Goal: Task Accomplishment & Management: Use online tool/utility

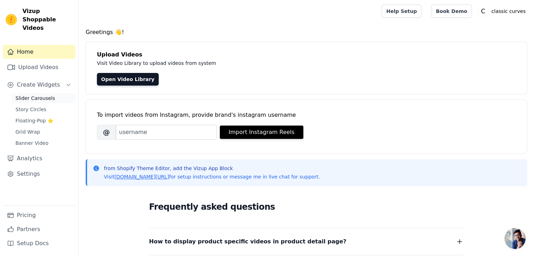
click at [26, 94] on link "Slider Carousels" at bounding box center [43, 98] width 64 height 10
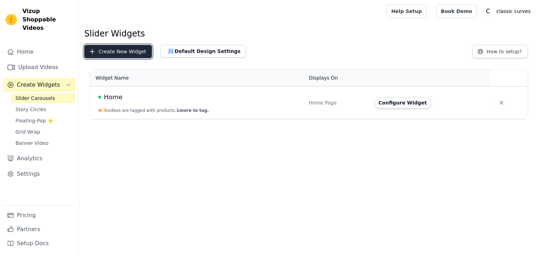
click at [120, 54] on button "Create New Widget" at bounding box center [118, 51] width 68 height 13
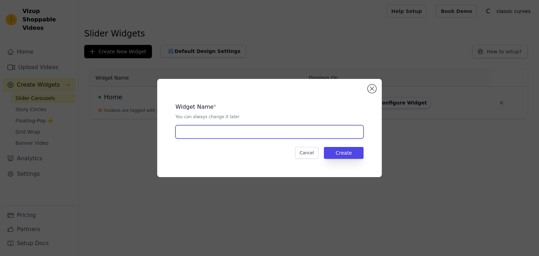
click at [226, 134] on input "text" at bounding box center [270, 131] width 188 height 13
drag, startPoint x: 225, startPoint y: 130, endPoint x: 120, endPoint y: 146, distance: 105.6
click at [120, 146] on div "Widget Name * You can always change it later Pluse Size Cancel Create" at bounding box center [269, 128] width 517 height 121
type input "Pluse Size"
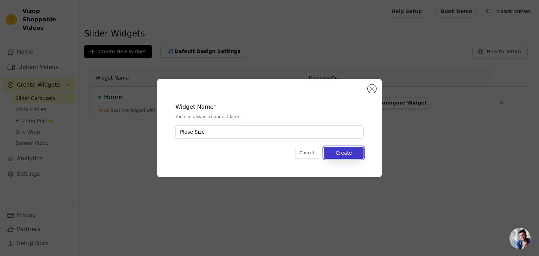
click at [343, 157] on button "Create" at bounding box center [344, 153] width 40 height 12
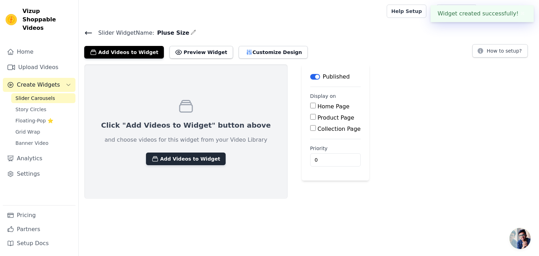
click at [192, 154] on button "Add Videos to Widget" at bounding box center [186, 159] width 80 height 13
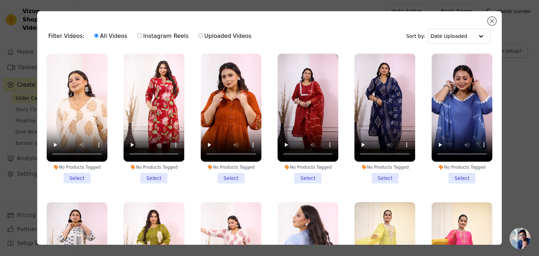
click at [66, 173] on li "No Products Tagged Select" at bounding box center [77, 119] width 61 height 130
click at [0, 0] on input "No Products Tagged Select" at bounding box center [0, 0] width 0 height 0
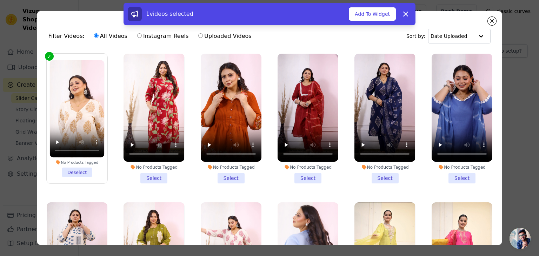
drag, startPoint x: 146, startPoint y: 172, endPoint x: 175, endPoint y: 173, distance: 28.5
click at [147, 172] on li "No Products Tagged Select" at bounding box center [154, 119] width 61 height 130
click at [211, 175] on li "No Products Tagged Select" at bounding box center [231, 119] width 61 height 130
click at [0, 0] on input "No Products Tagged Select" at bounding box center [0, 0] width 0 height 0
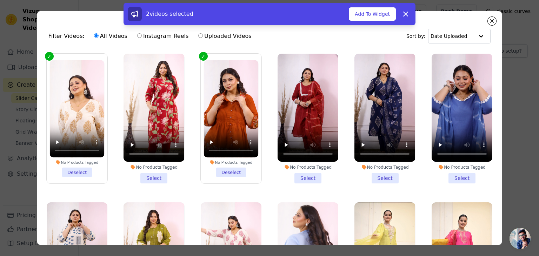
click at [312, 180] on li "No Products Tagged Select" at bounding box center [308, 119] width 61 height 130
click at [0, 0] on input "No Products Tagged Select" at bounding box center [0, 0] width 0 height 0
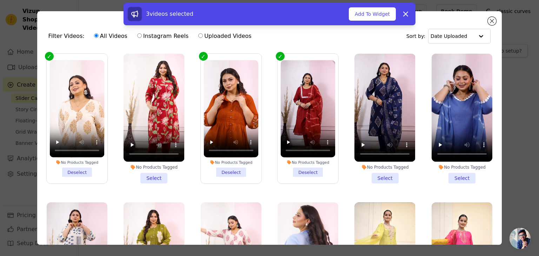
click at [159, 175] on li "No Products Tagged Select" at bounding box center [154, 119] width 61 height 130
click at [0, 0] on input "No Products Tagged Select" at bounding box center [0, 0] width 0 height 0
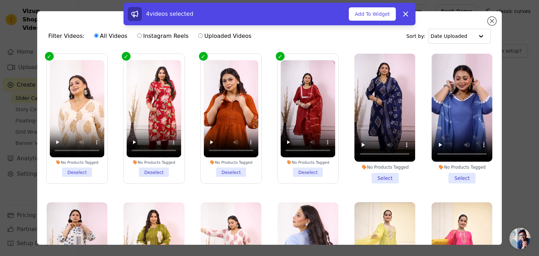
click at [381, 172] on li "No Products Tagged Select" at bounding box center [385, 119] width 61 height 130
click at [0, 0] on input "No Products Tagged Select" at bounding box center [0, 0] width 0 height 0
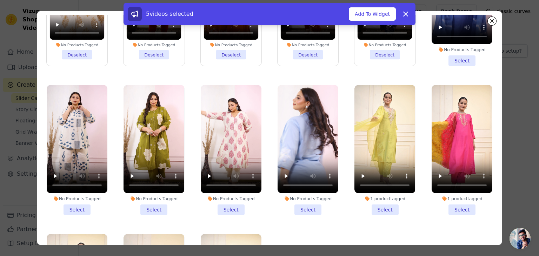
scroll to position [105, 0]
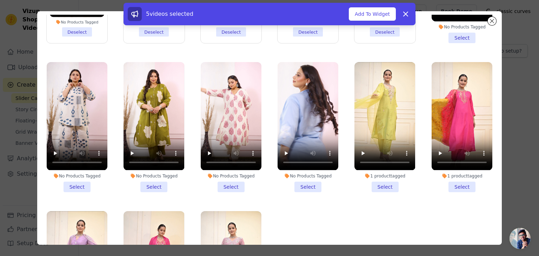
click at [301, 182] on li "No Products Tagged Select" at bounding box center [308, 127] width 61 height 130
click at [0, 0] on input "No Products Tagged Select" at bounding box center [0, 0] width 0 height 0
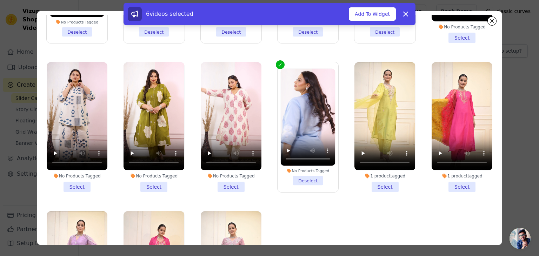
click at [79, 179] on li "No Products Tagged Select" at bounding box center [77, 127] width 61 height 130
click at [0, 0] on input "No Products Tagged Select" at bounding box center [0, 0] width 0 height 0
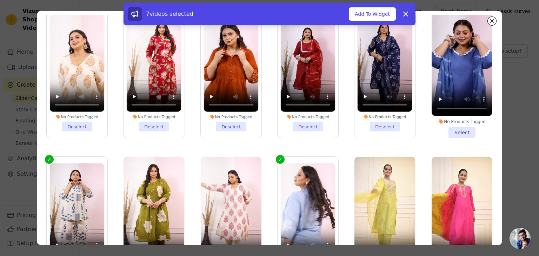
scroll to position [0, 0]
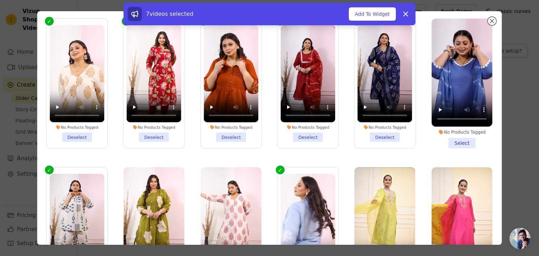
click at [78, 137] on li "No Products Tagged Deselect" at bounding box center [77, 83] width 55 height 117
click at [0, 0] on input "No Products Tagged Deselect" at bounding box center [0, 0] width 0 height 0
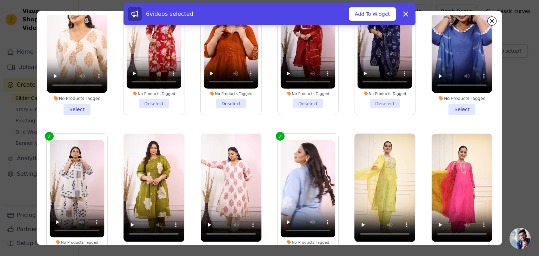
scroll to position [70, 0]
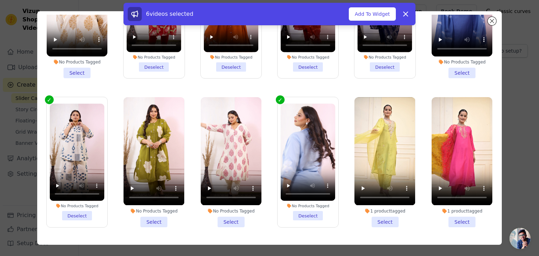
click at [223, 214] on li "No Products Tagged Select" at bounding box center [231, 162] width 61 height 130
click at [0, 0] on input "No Products Tagged Select" at bounding box center [0, 0] width 0 height 0
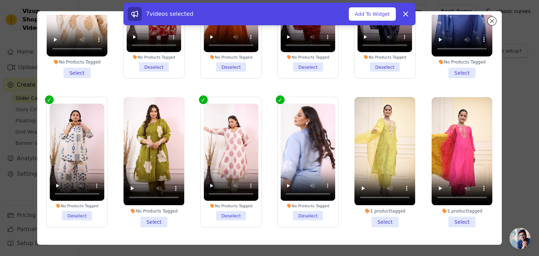
click at [150, 217] on li "No Products Tagged Select" at bounding box center [154, 162] width 61 height 130
click at [0, 0] on input "No Products Tagged Select" at bounding box center [0, 0] width 0 height 0
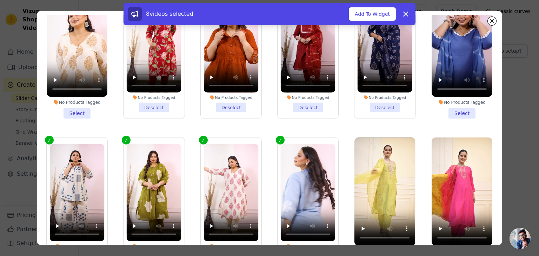
scroll to position [0, 0]
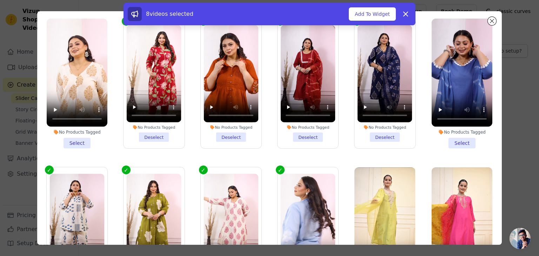
click at [454, 144] on li "No Products Tagged Select" at bounding box center [462, 84] width 61 height 130
click at [0, 0] on input "No Products Tagged Select" at bounding box center [0, 0] width 0 height 0
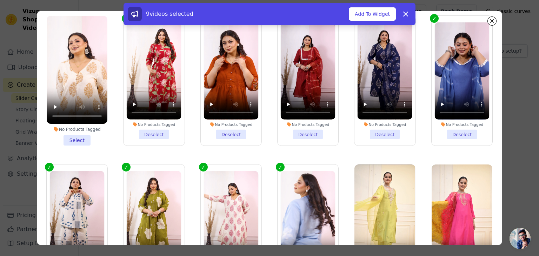
scroll to position [26, 0]
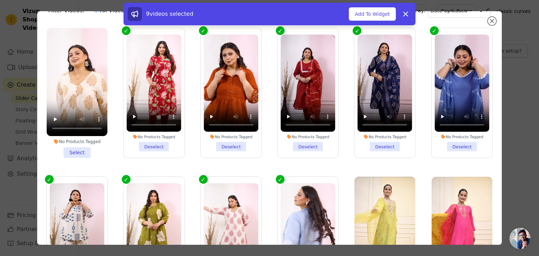
click at [74, 149] on li "No Products Tagged Select" at bounding box center [77, 93] width 61 height 130
click at [0, 0] on input "No Products Tagged Select" at bounding box center [0, 0] width 0 height 0
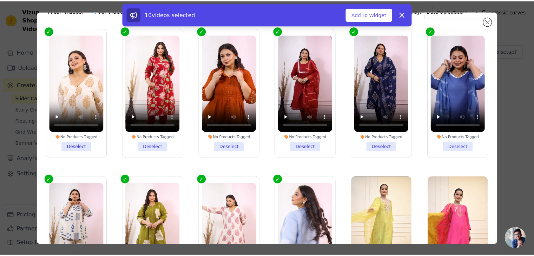
scroll to position [0, 0]
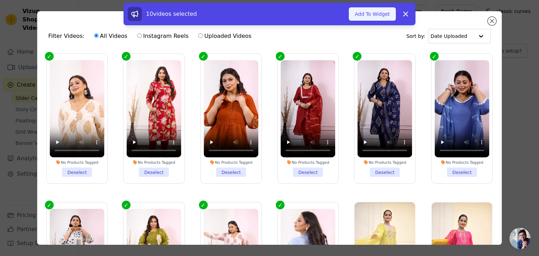
click at [381, 15] on button "Add To Widget" at bounding box center [372, 13] width 47 height 13
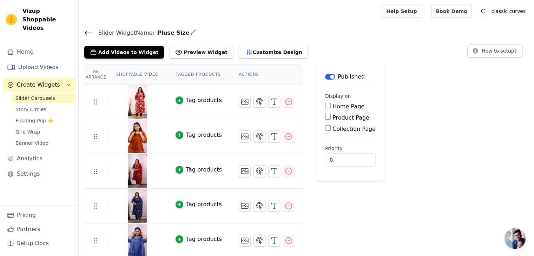
click at [191, 102] on div "Tag products" at bounding box center [204, 100] width 36 height 8
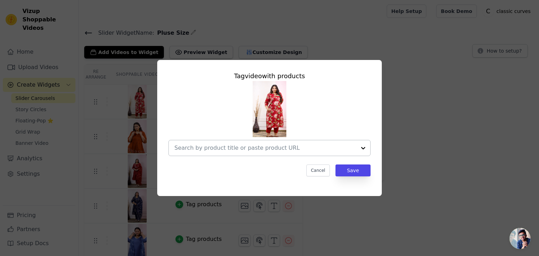
click at [301, 149] on input "text" at bounding box center [266, 148] width 182 height 8
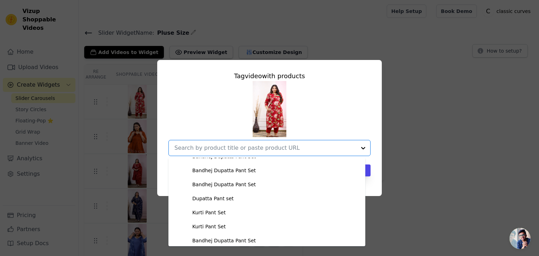
scroll to position [1248, 0]
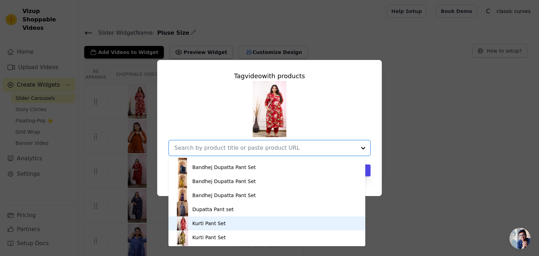
click at [211, 224] on div "Kurti Pant Set" at bounding box center [208, 223] width 33 height 7
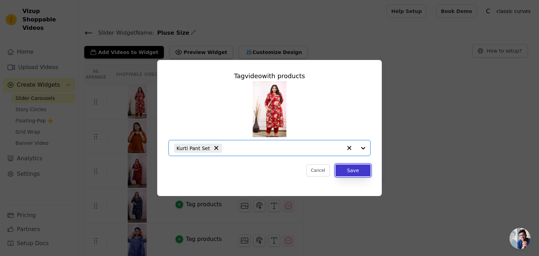
click at [353, 168] on button "Save" at bounding box center [353, 171] width 35 height 12
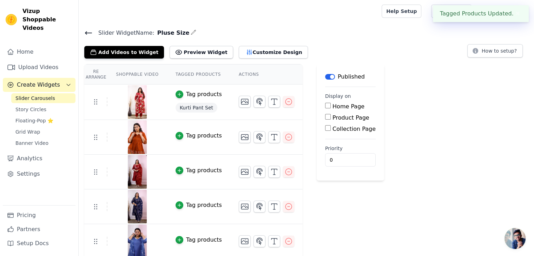
click at [203, 137] on div "Tag products" at bounding box center [204, 136] width 36 height 8
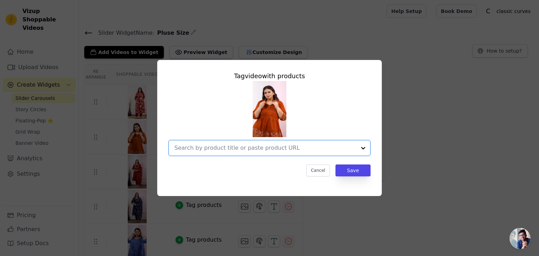
click at [298, 148] on input "text" at bounding box center [266, 148] width 182 height 8
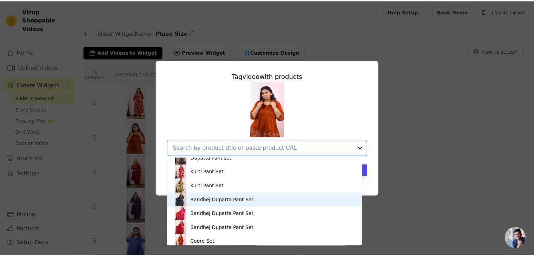
scroll to position [1318, 0]
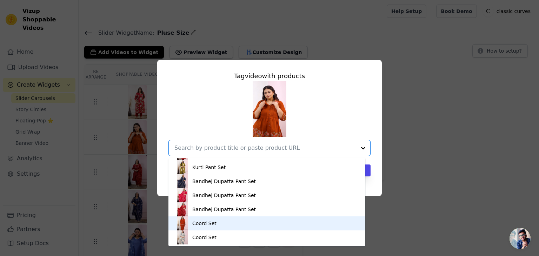
click at [218, 227] on div "Coord Set" at bounding box center [267, 224] width 183 height 14
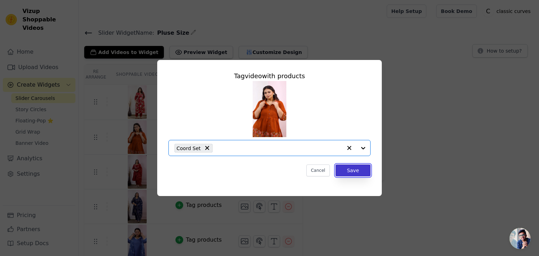
click at [353, 167] on button "Save" at bounding box center [353, 171] width 35 height 12
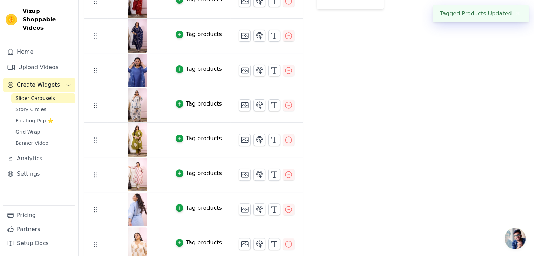
scroll to position [176, 0]
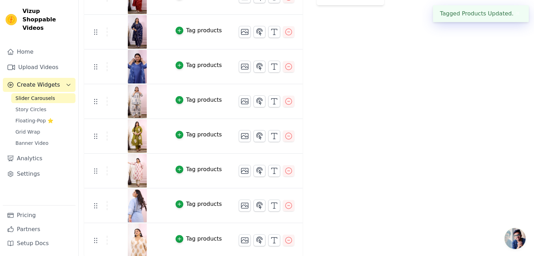
click at [197, 205] on div "Tag products" at bounding box center [204, 204] width 36 height 8
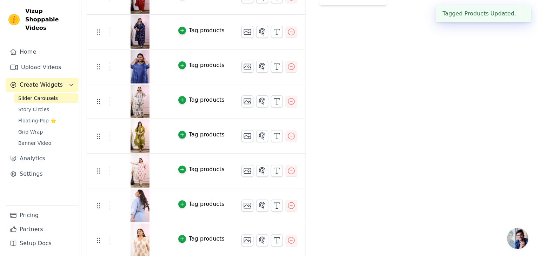
scroll to position [0, 0]
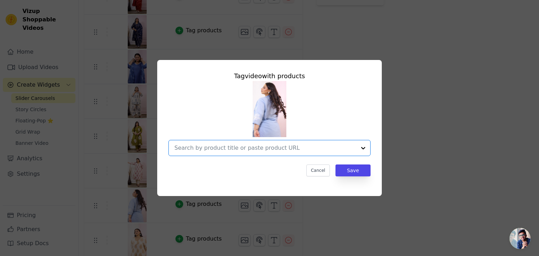
click at [297, 149] on input "text" at bounding box center [266, 148] width 182 height 8
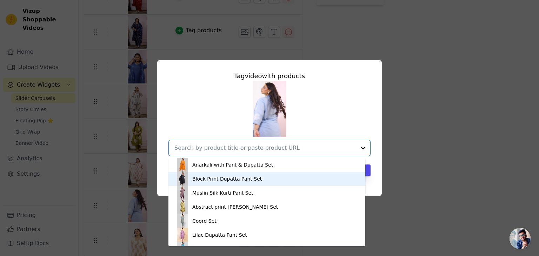
click at [456, 96] on div "Tag video with products Anarkali with Pant & Dupatta Set Block Print Dupatta Pa…" at bounding box center [269, 128] width 517 height 159
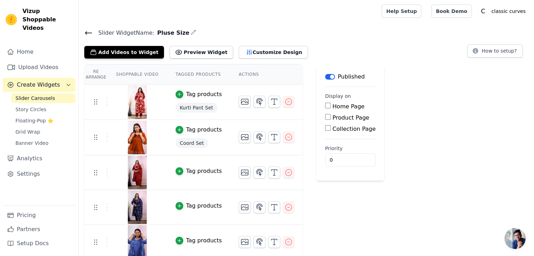
click at [337, 50] on div "Add Videos to Widget Preview Widget Customize Design How to setup?" at bounding box center [306, 50] width 444 height 15
click at [88, 32] on icon at bounding box center [88, 33] width 8 height 8
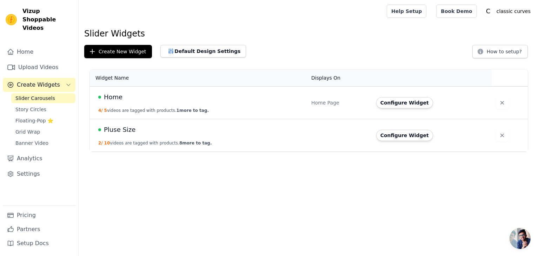
click at [176, 134] on div "Pluse Size" at bounding box center [200, 130] width 205 height 10
click at [147, 129] on div "Pluse Size" at bounding box center [200, 130] width 205 height 10
click at [406, 135] on button "Configure Widget" at bounding box center [405, 135] width 57 height 11
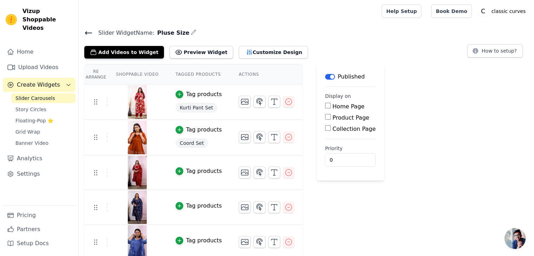
click at [189, 173] on div "Tag products" at bounding box center [204, 171] width 36 height 8
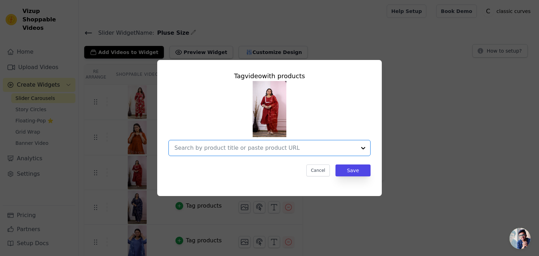
click at [242, 148] on input "text" at bounding box center [266, 148] width 182 height 8
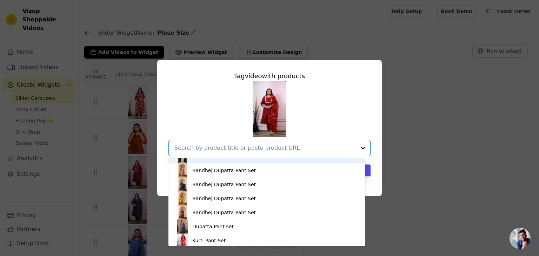
scroll to position [1248, 0]
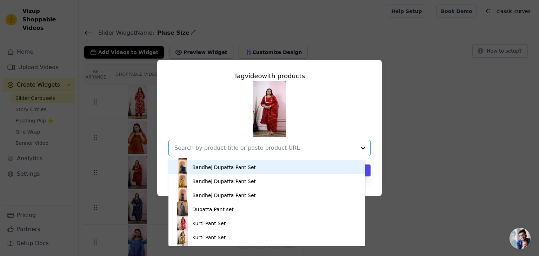
click at [218, 144] on input "text" at bounding box center [266, 148] width 182 height 8
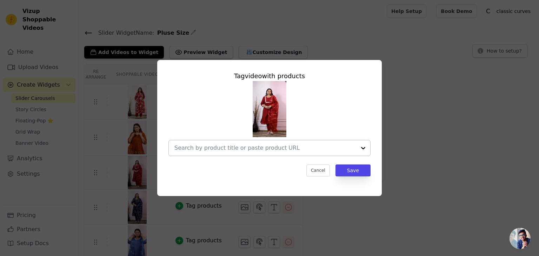
click at [261, 152] on input "text" at bounding box center [266, 148] width 182 height 8
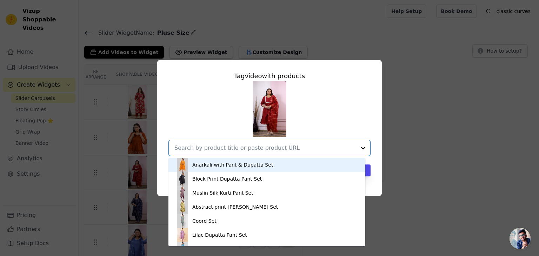
paste input "dupatta-pant-set-40"
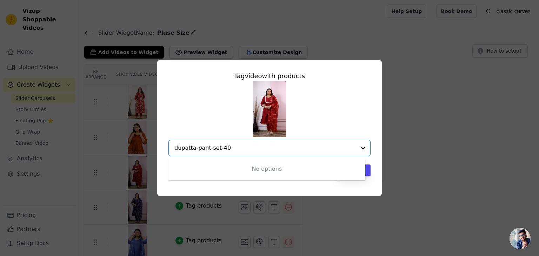
type input "dupatta-pant-set-40"
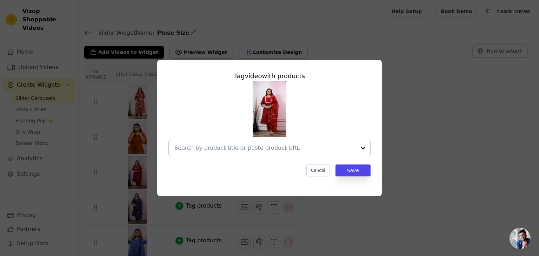
click at [270, 145] on input "text" at bounding box center [266, 148] width 182 height 8
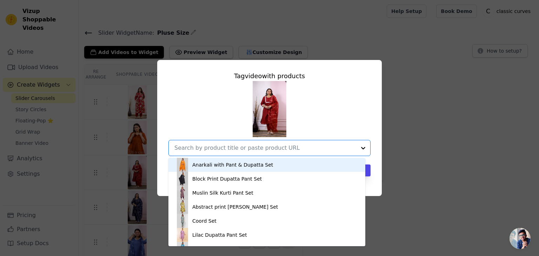
paste input "[URL][DOMAIN_NAME]"
type input "[URL][DOMAIN_NAME]"
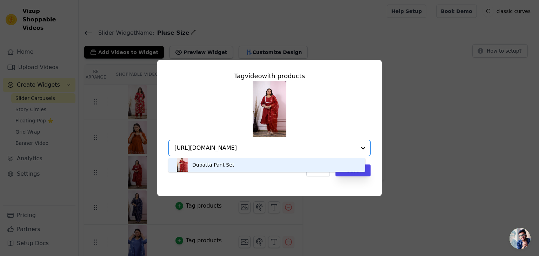
drag, startPoint x: 231, startPoint y: 167, endPoint x: 250, endPoint y: 170, distance: 19.3
click at [230, 167] on div "Dupatta Pant Set" at bounding box center [267, 165] width 183 height 14
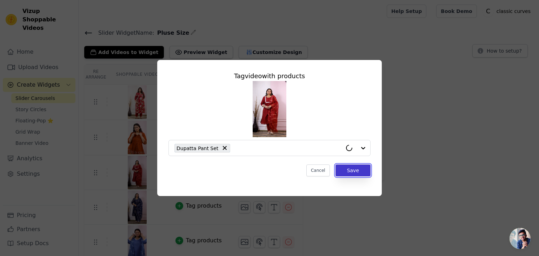
click at [359, 172] on button "Save" at bounding box center [353, 171] width 35 height 12
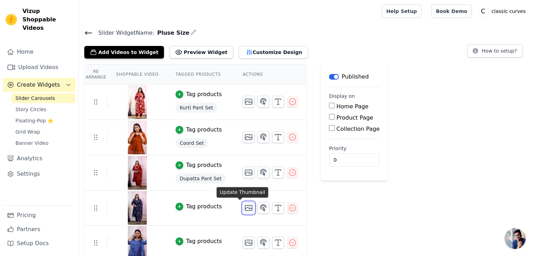
click at [244, 209] on icon "button" at bounding box center [248, 208] width 8 height 8
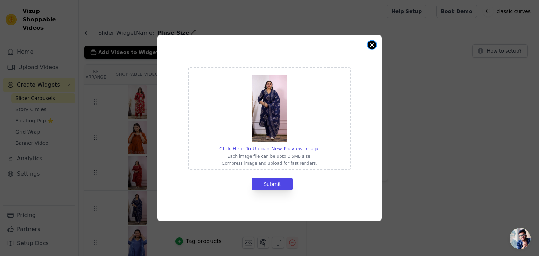
click at [369, 42] on button "Close modal" at bounding box center [372, 45] width 8 height 8
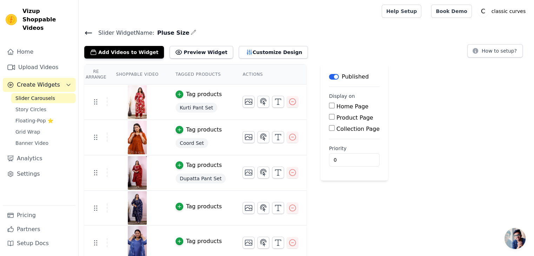
click at [200, 204] on div "Tag products" at bounding box center [204, 207] width 36 height 8
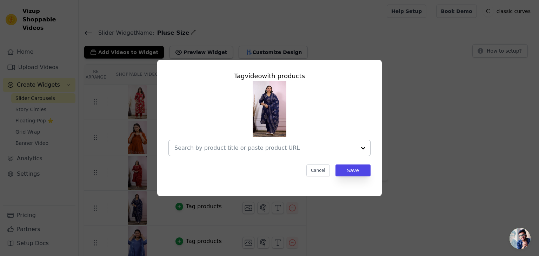
click at [260, 142] on div at bounding box center [266, 147] width 182 height 15
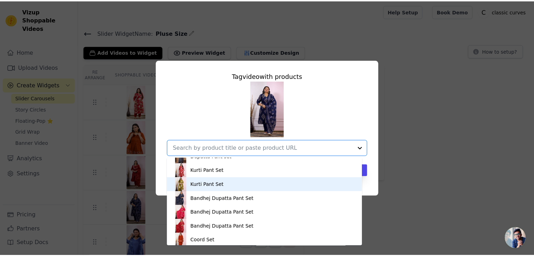
scroll to position [1318, 0]
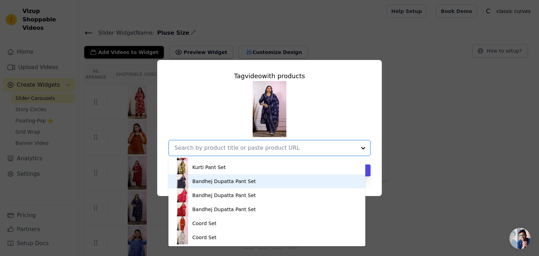
click at [204, 182] on div "Bandhej Dupatta Pant Set" at bounding box center [224, 181] width 64 height 7
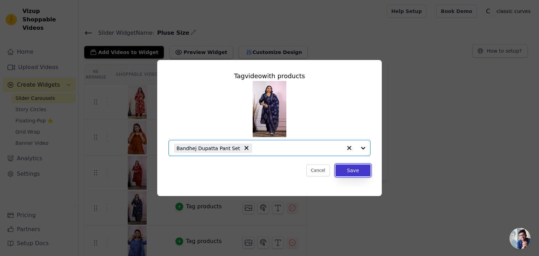
click at [348, 169] on button "Save" at bounding box center [353, 171] width 35 height 12
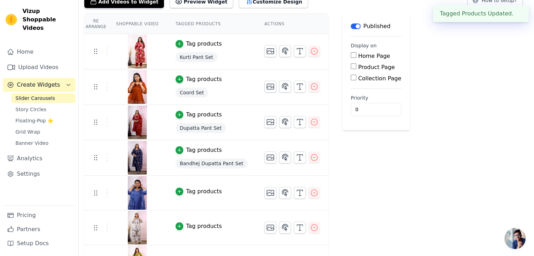
scroll to position [105, 0]
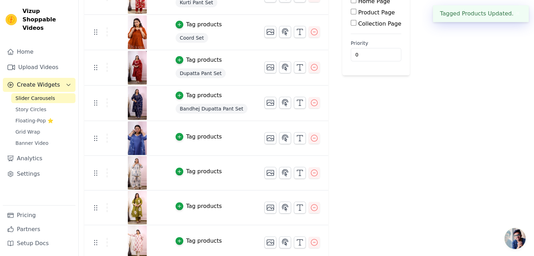
click at [204, 138] on div "Tag products" at bounding box center [204, 137] width 36 height 8
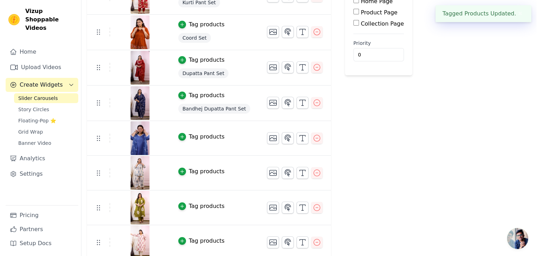
scroll to position [0, 0]
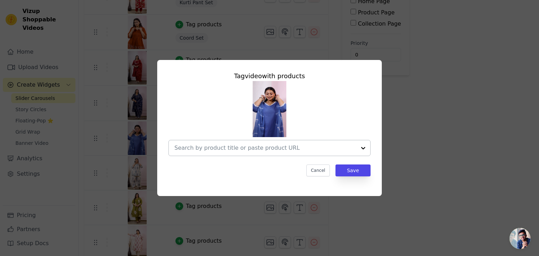
click at [258, 148] on input "text" at bounding box center [266, 148] width 182 height 8
click at [269, 152] on input "text" at bounding box center [266, 148] width 182 height 8
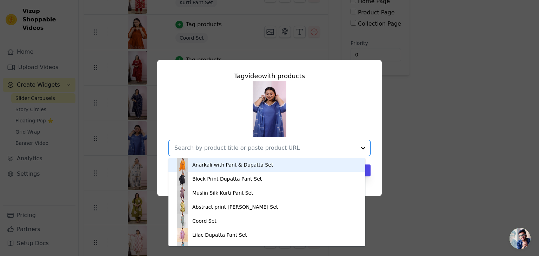
paste input "[URL][DOMAIN_NAME]"
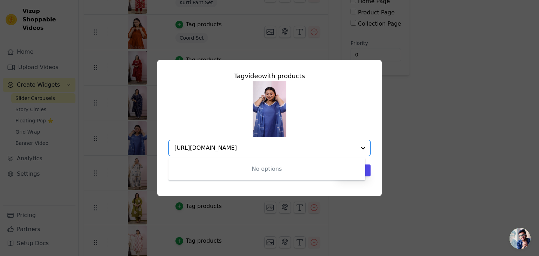
type input "[URL][DOMAIN_NAME]"
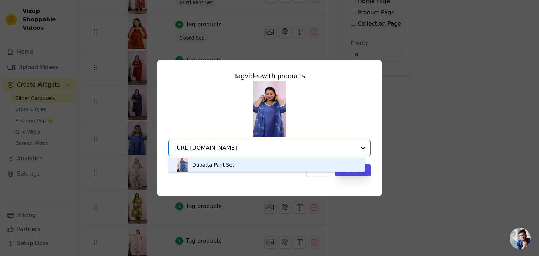
click at [227, 165] on div "Dupatta Pant Set" at bounding box center [213, 165] width 42 height 7
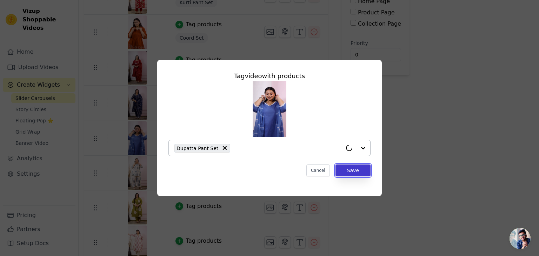
click at [351, 170] on button "Save" at bounding box center [353, 171] width 35 height 12
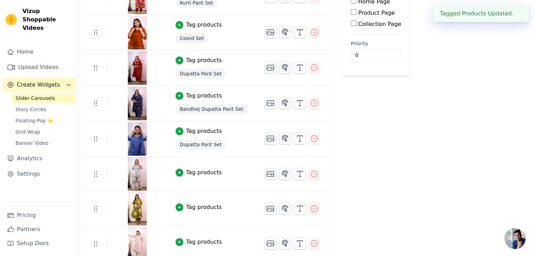
scroll to position [105, 0]
click at [191, 173] on div "Tag products" at bounding box center [204, 172] width 36 height 8
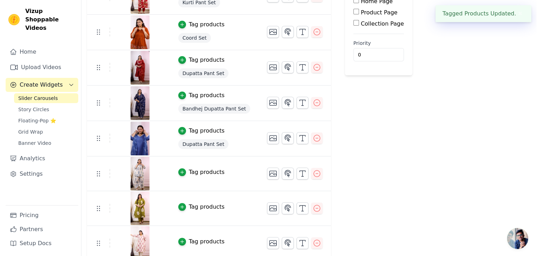
scroll to position [0, 0]
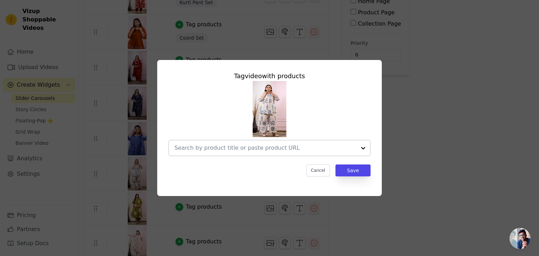
click at [258, 145] on input "text" at bounding box center [266, 148] width 182 height 8
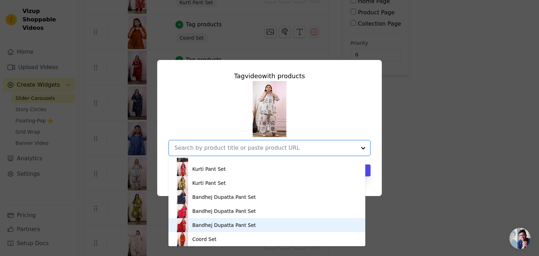
scroll to position [1318, 0]
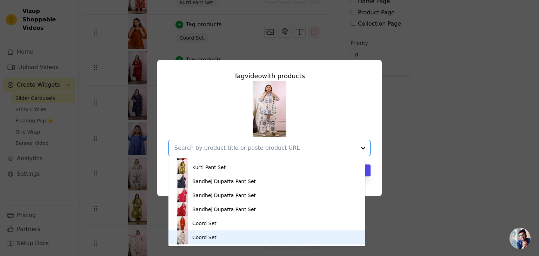
click at [210, 238] on div "Coord Set" at bounding box center [204, 237] width 24 height 7
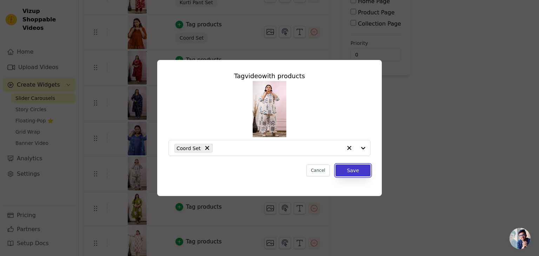
click at [355, 168] on button "Save" at bounding box center [353, 171] width 35 height 12
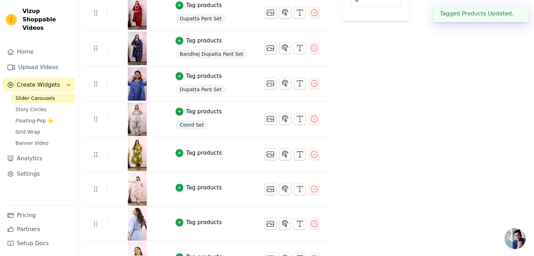
scroll to position [179, 0]
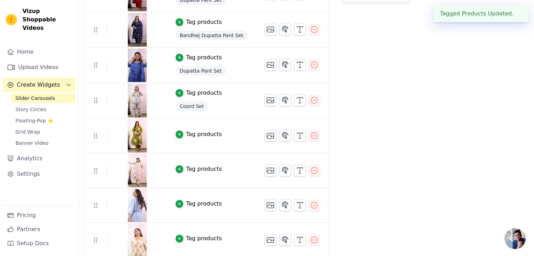
click at [180, 132] on button "Tag products" at bounding box center [199, 134] width 46 height 8
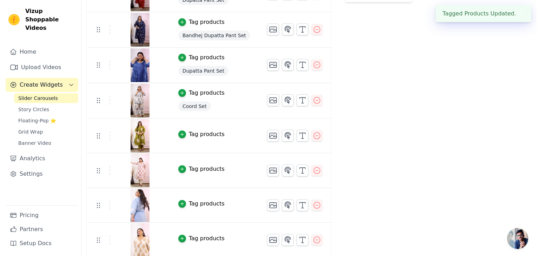
scroll to position [0, 0]
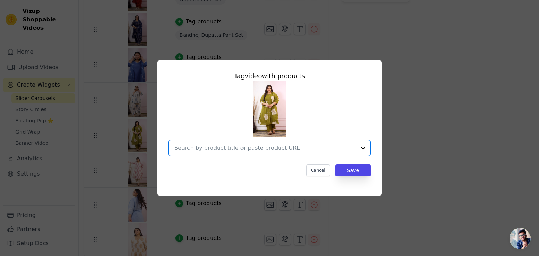
click at [236, 148] on input "text" at bounding box center [266, 148] width 182 height 8
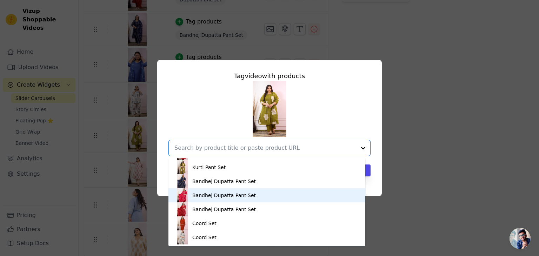
scroll to position [1307, 0]
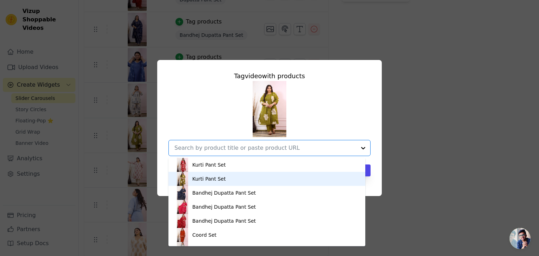
click at [202, 177] on div "Kurti Pant Set" at bounding box center [208, 179] width 33 height 7
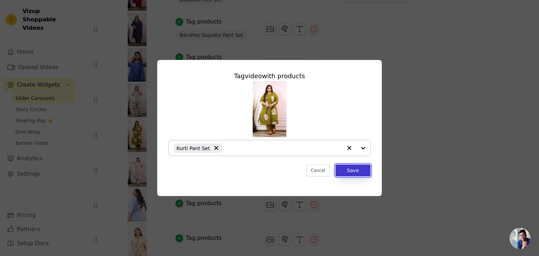
click at [346, 169] on button "Save" at bounding box center [353, 171] width 35 height 12
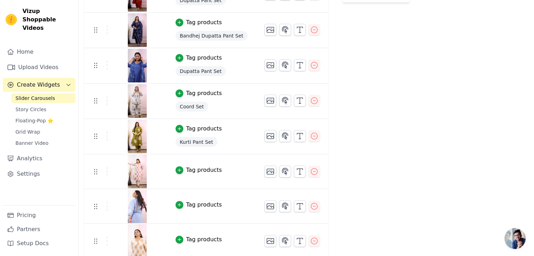
scroll to position [180, 0]
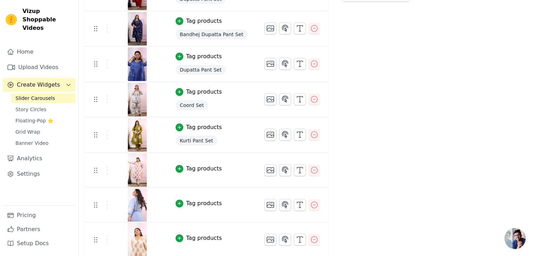
click at [190, 170] on div "Tag products" at bounding box center [204, 169] width 36 height 8
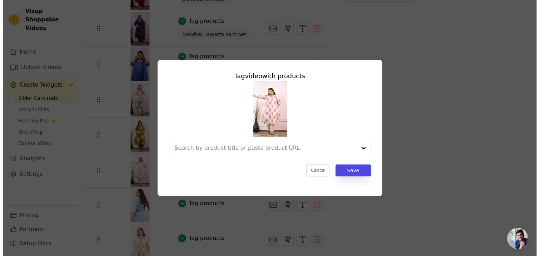
scroll to position [0, 0]
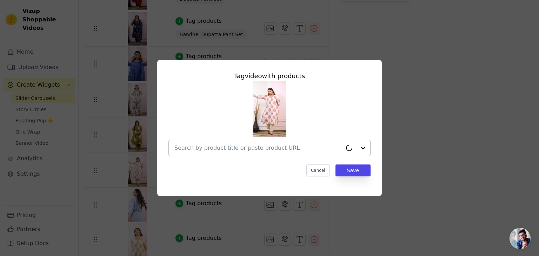
click at [262, 149] on input "text" at bounding box center [259, 148] width 168 height 8
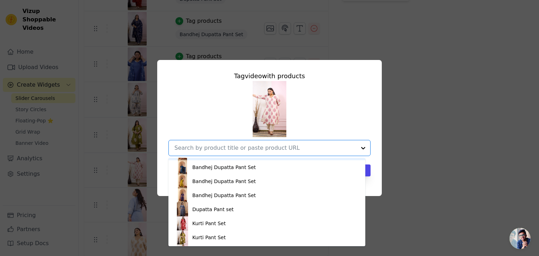
scroll to position [1236, 0]
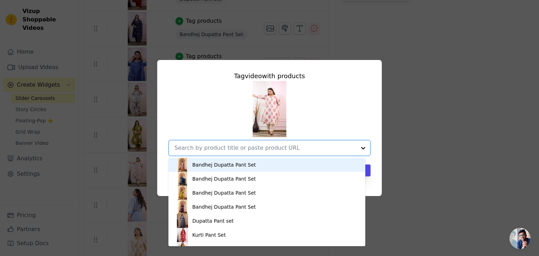
click at [221, 146] on input "text" at bounding box center [266, 148] width 182 height 8
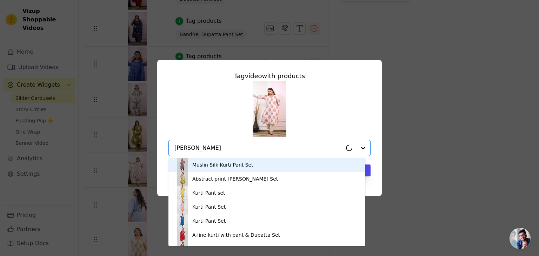
type input "kurti"
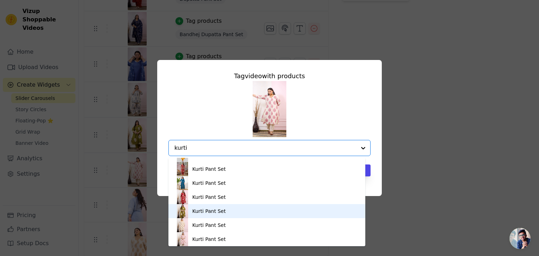
scroll to position [391, 0]
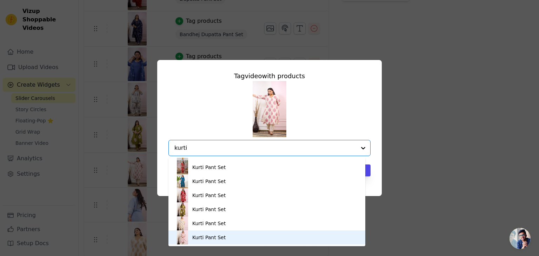
click at [216, 240] on div "Kurti Pant Set" at bounding box center [208, 237] width 33 height 7
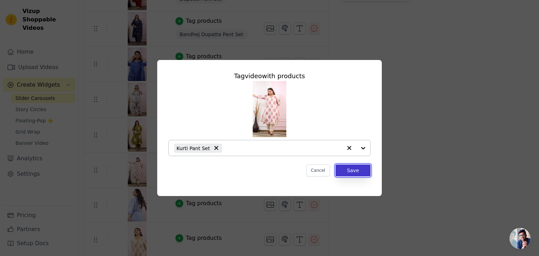
click at [354, 173] on button "Save" at bounding box center [353, 171] width 35 height 12
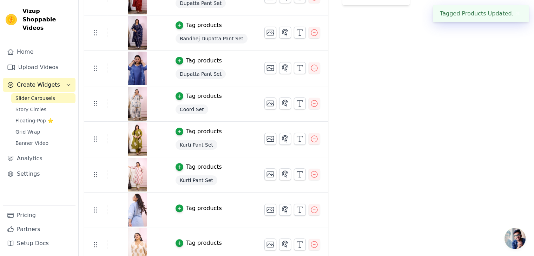
scroll to position [180, 0]
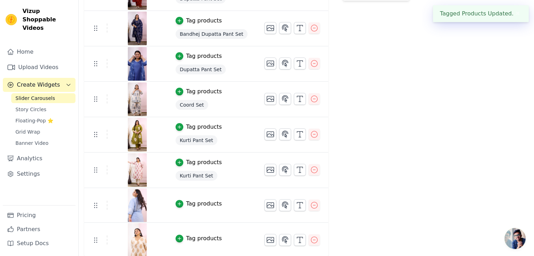
click at [207, 200] on div "Tag products" at bounding box center [204, 204] width 36 height 8
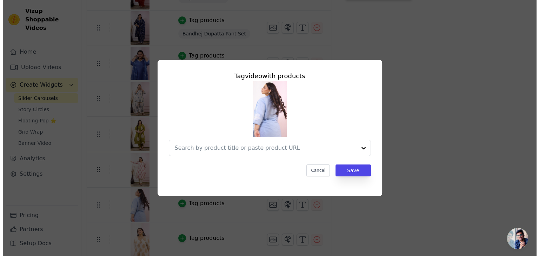
scroll to position [0, 0]
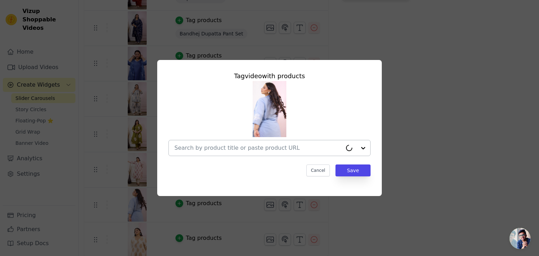
click at [251, 149] on input "text" at bounding box center [259, 148] width 168 height 8
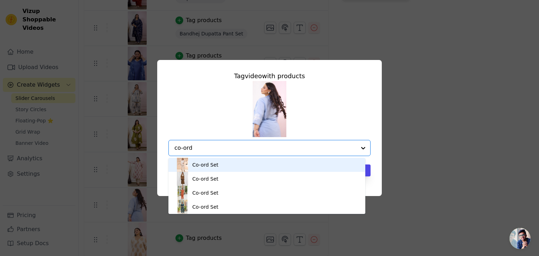
click at [199, 146] on input "co-ord" at bounding box center [266, 148] width 182 height 8
type input "co"
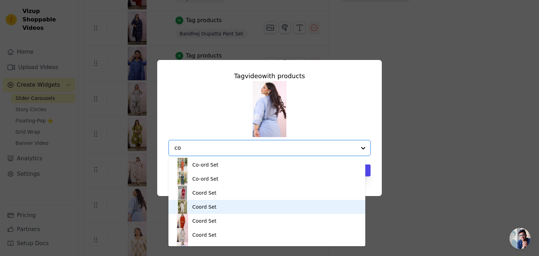
scroll to position [68, 0]
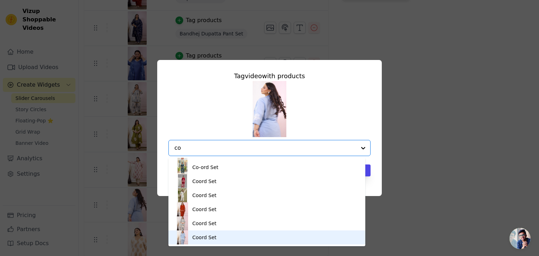
click at [210, 237] on div "Coord Set" at bounding box center [204, 237] width 24 height 7
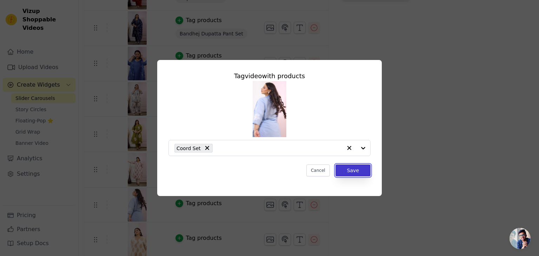
click at [355, 170] on button "Save" at bounding box center [353, 171] width 35 height 12
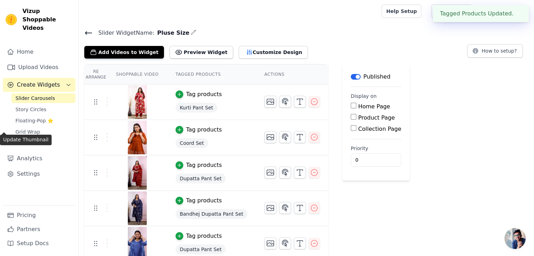
scroll to position [181, 0]
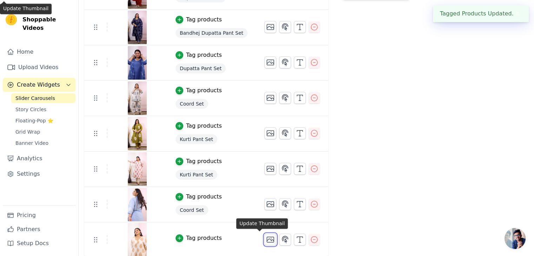
click at [267, 237] on icon "button" at bounding box center [270, 239] width 7 height 5
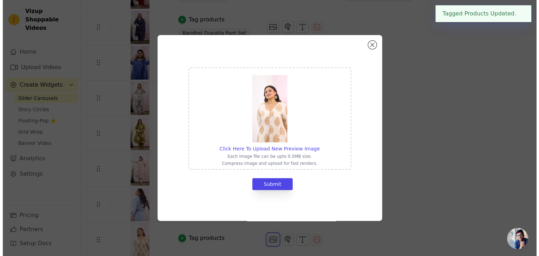
scroll to position [0, 0]
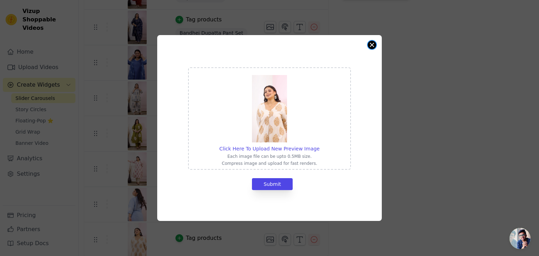
click at [371, 45] on button "Close modal" at bounding box center [372, 45] width 8 height 8
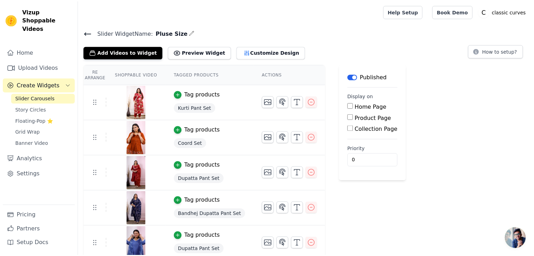
scroll to position [181, 0]
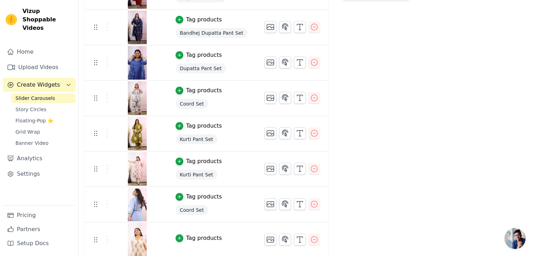
click at [187, 236] on div "Tag products" at bounding box center [204, 238] width 36 height 8
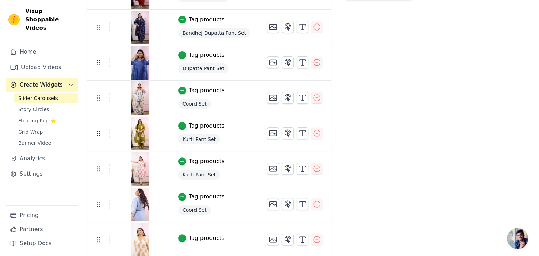
scroll to position [0, 0]
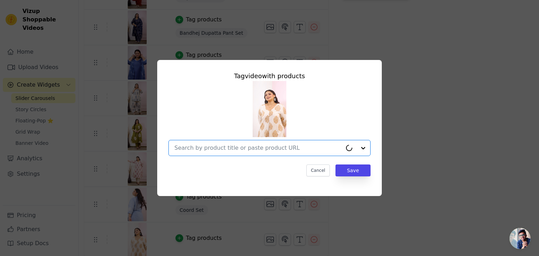
click at [253, 148] on input "text" at bounding box center [259, 148] width 168 height 8
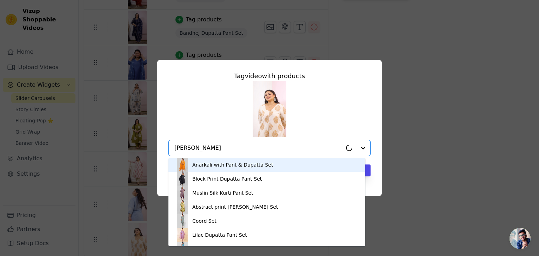
type input "kurti"
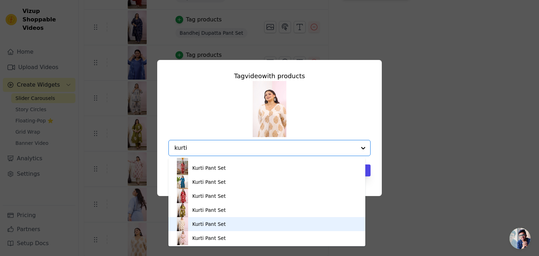
scroll to position [391, 0]
click at [205, 225] on div "Kurti Pant Set" at bounding box center [208, 223] width 33 height 7
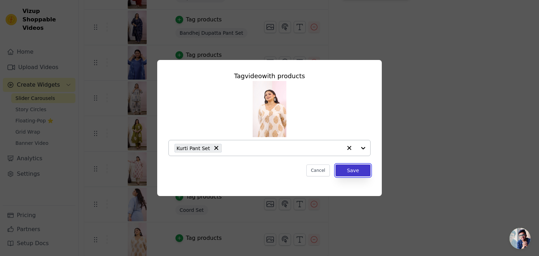
click at [349, 171] on button "Save" at bounding box center [353, 171] width 35 height 12
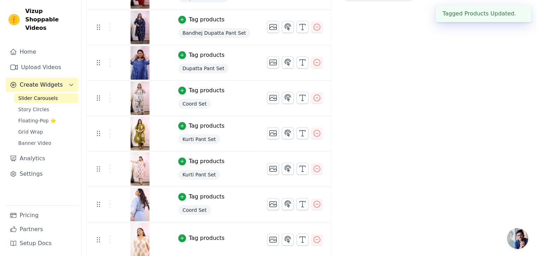
scroll to position [0, 0]
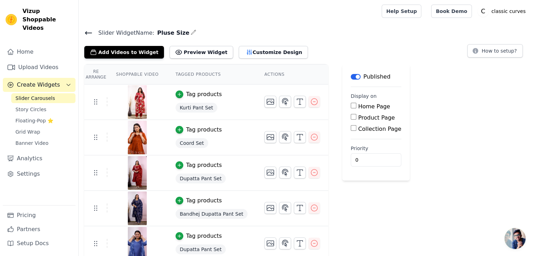
click at [87, 31] on icon at bounding box center [88, 33] width 8 height 8
